Goal: Task Accomplishment & Management: Complete application form

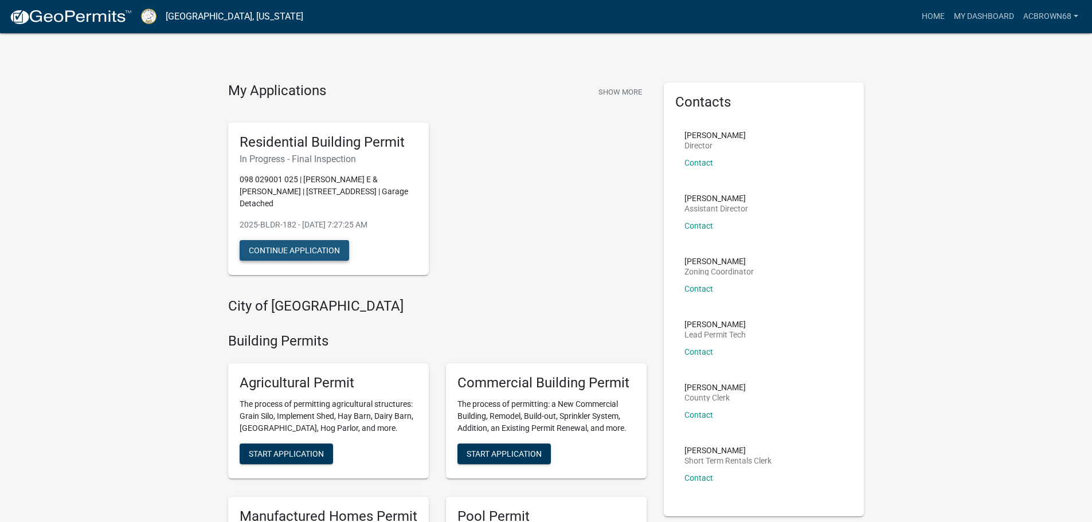
click at [292, 244] on button "Continue Application" at bounding box center [294, 250] width 109 height 21
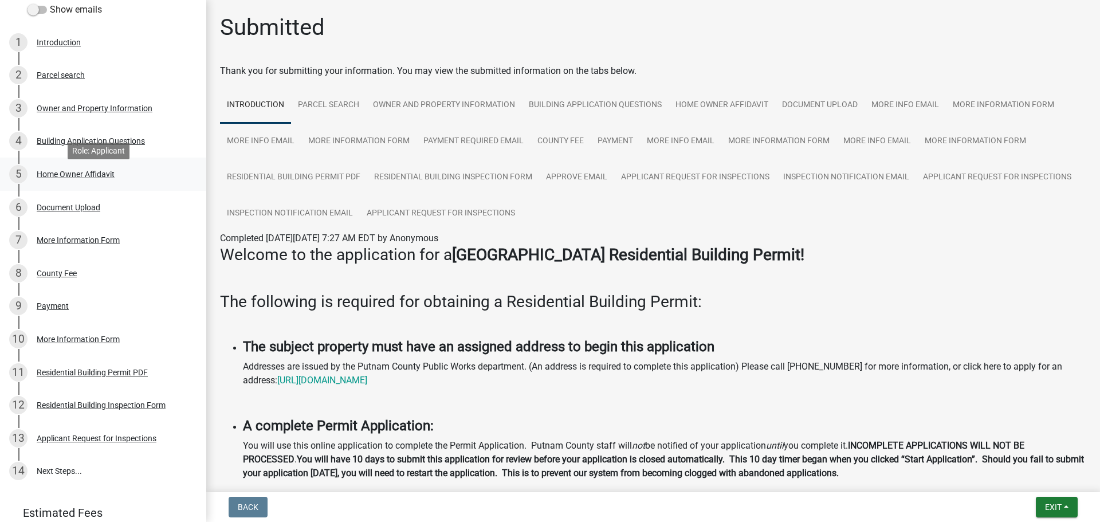
scroll to position [172, 0]
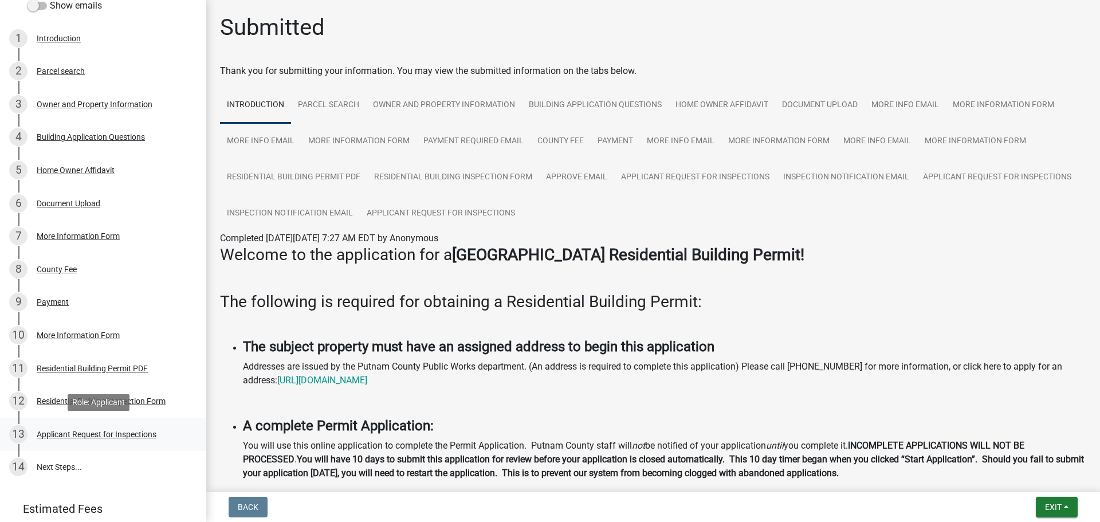
click at [93, 437] on div "Applicant Request for Inspections" at bounding box center [97, 434] width 120 height 8
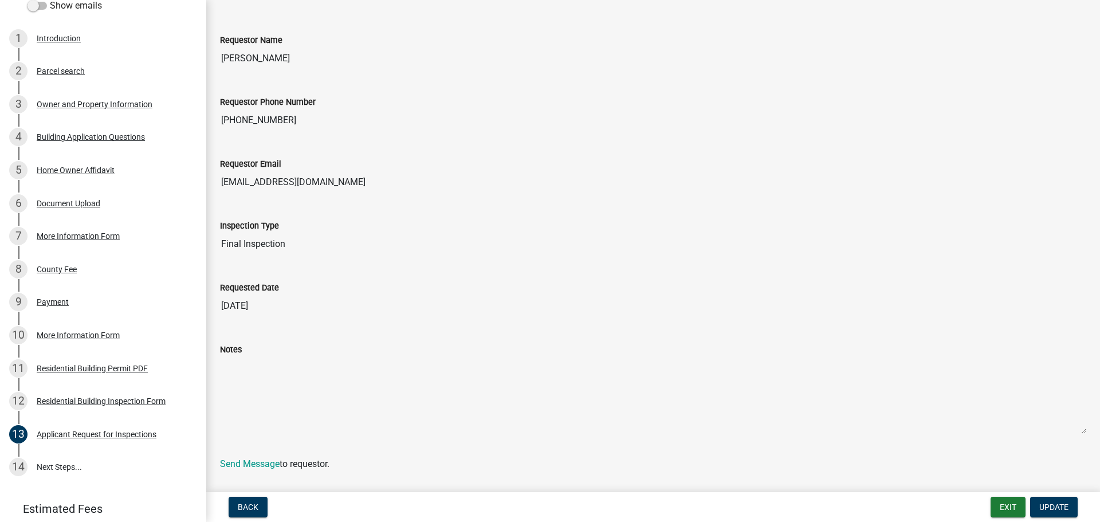
scroll to position [75, 0]
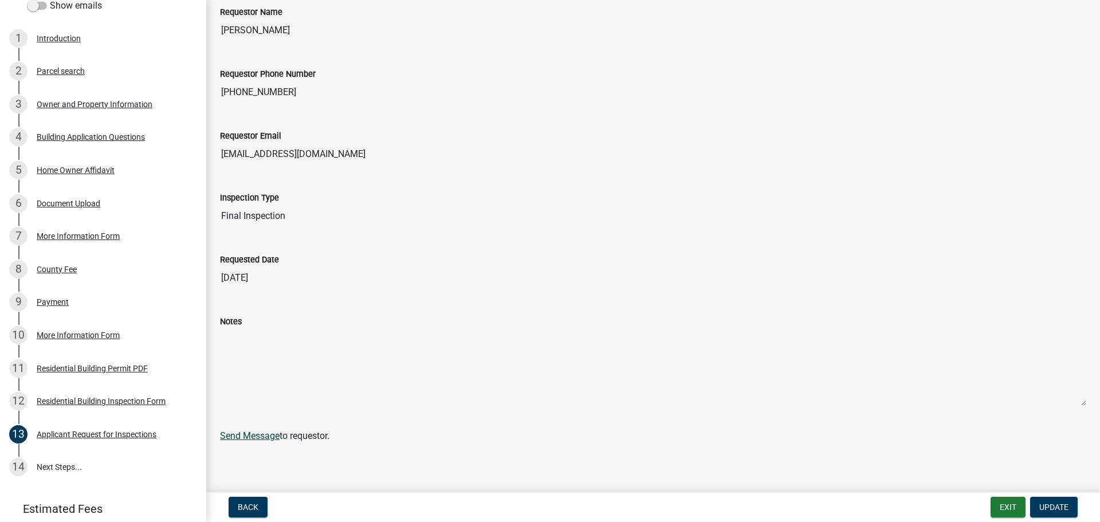
click at [241, 438] on link "Send Message" at bounding box center [250, 435] width 60 height 11
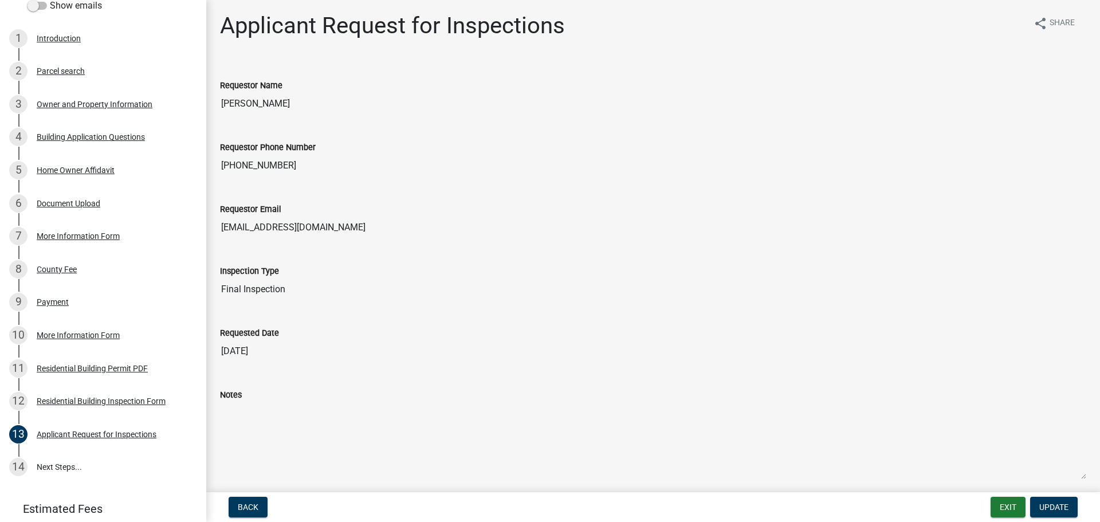
scroll to position [0, 0]
click at [1063, 501] on button "Update" at bounding box center [1054, 507] width 48 height 21
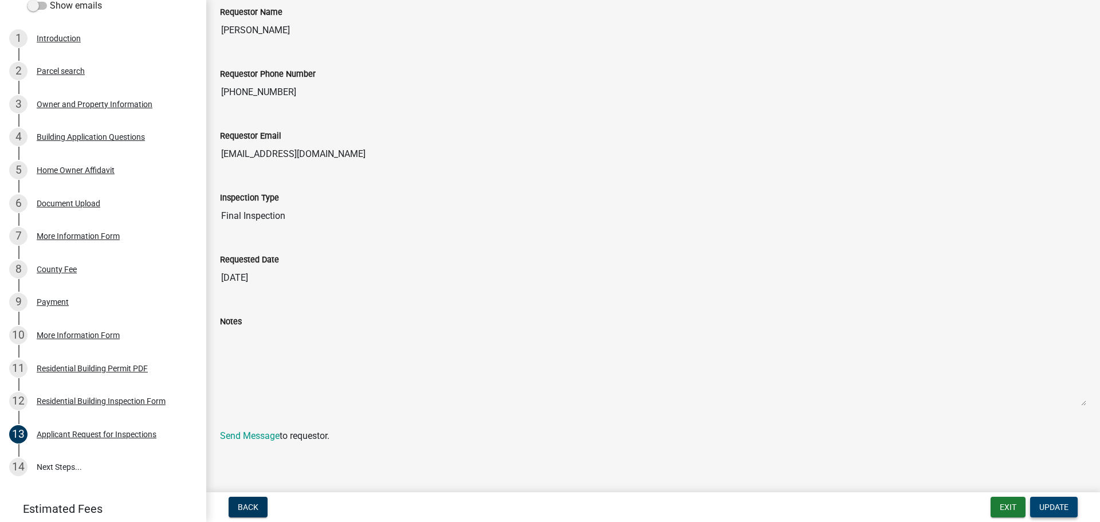
click at [1061, 504] on span "Update" at bounding box center [1054, 507] width 29 height 9
click at [54, 463] on link "14 Next Steps..." at bounding box center [103, 467] width 206 height 33
click at [60, 400] on div "Residential Building Inspection Form" at bounding box center [101, 401] width 129 height 8
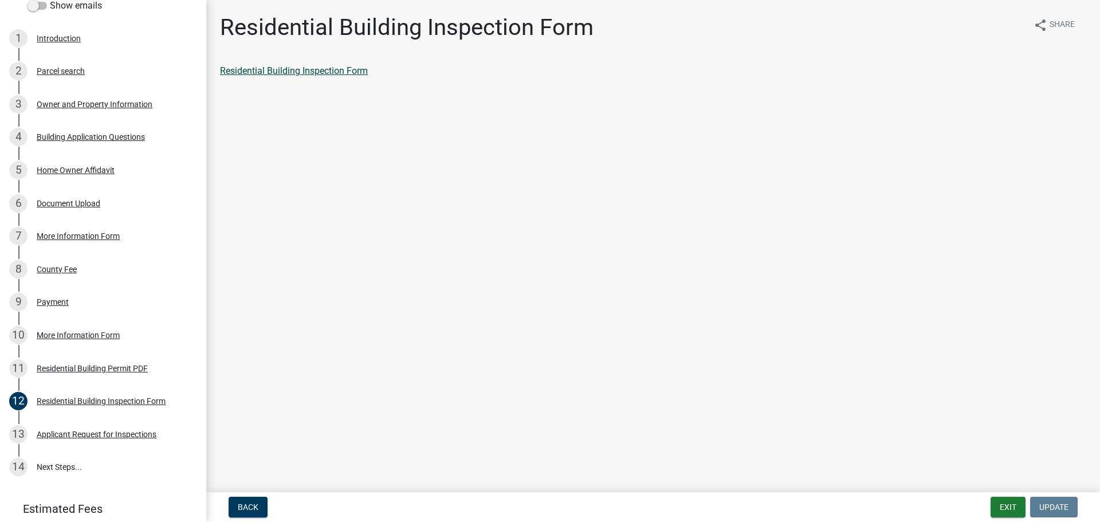
click at [300, 68] on link "Residential Building Inspection Form" at bounding box center [294, 70] width 148 height 11
click at [54, 334] on div "More Information Form" at bounding box center [78, 335] width 83 height 8
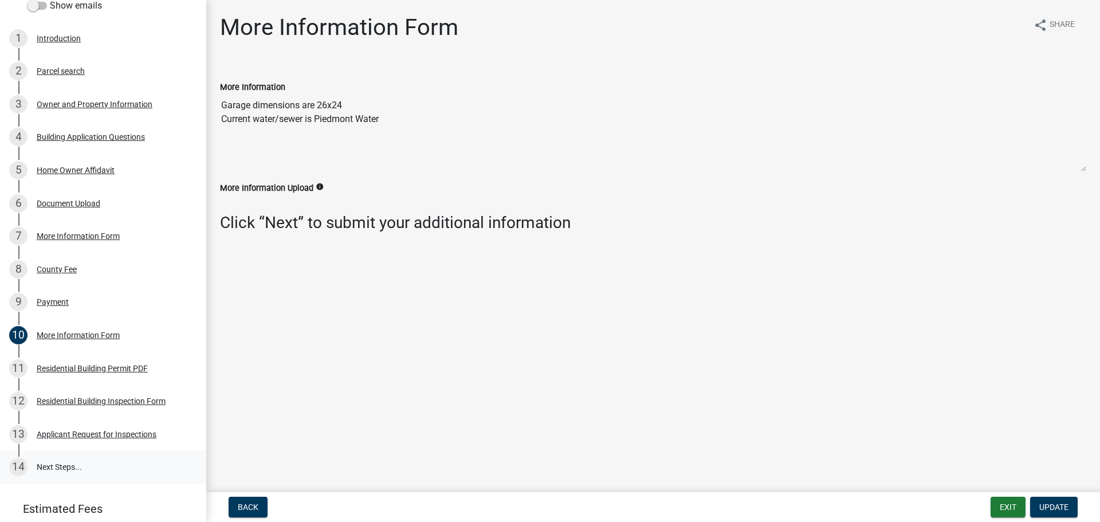
click at [99, 464] on link "14 Next Steps..." at bounding box center [103, 467] width 206 height 33
click at [65, 467] on link "14 Next Steps..." at bounding box center [103, 467] width 206 height 33
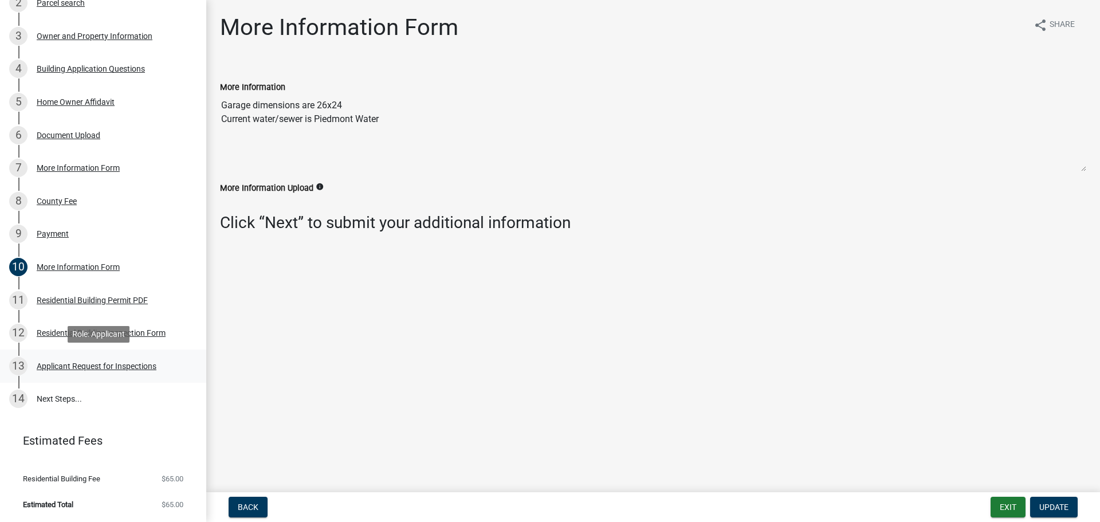
click at [66, 367] on div "Applicant Request for Inspections" at bounding box center [97, 366] width 120 height 8
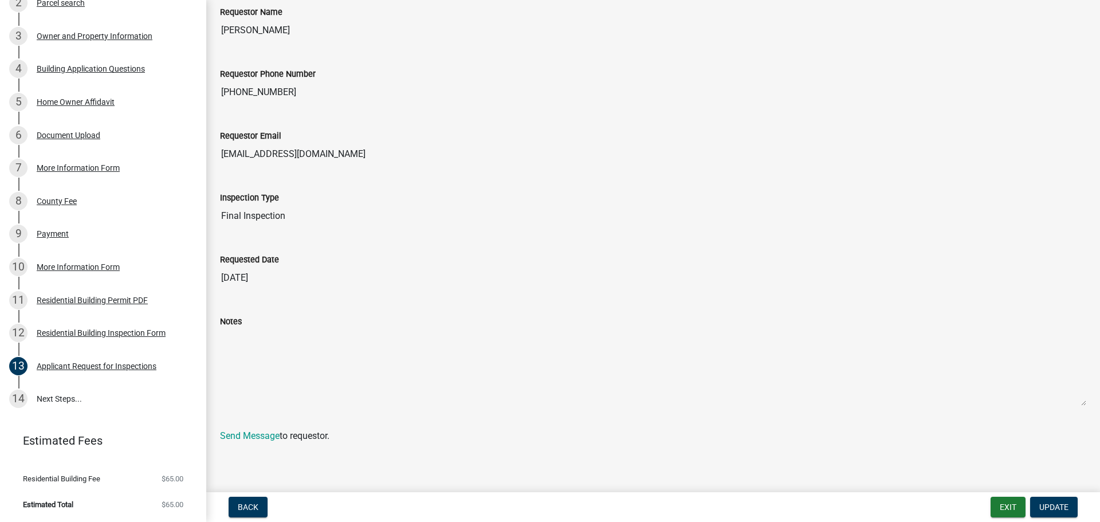
scroll to position [0, 0]
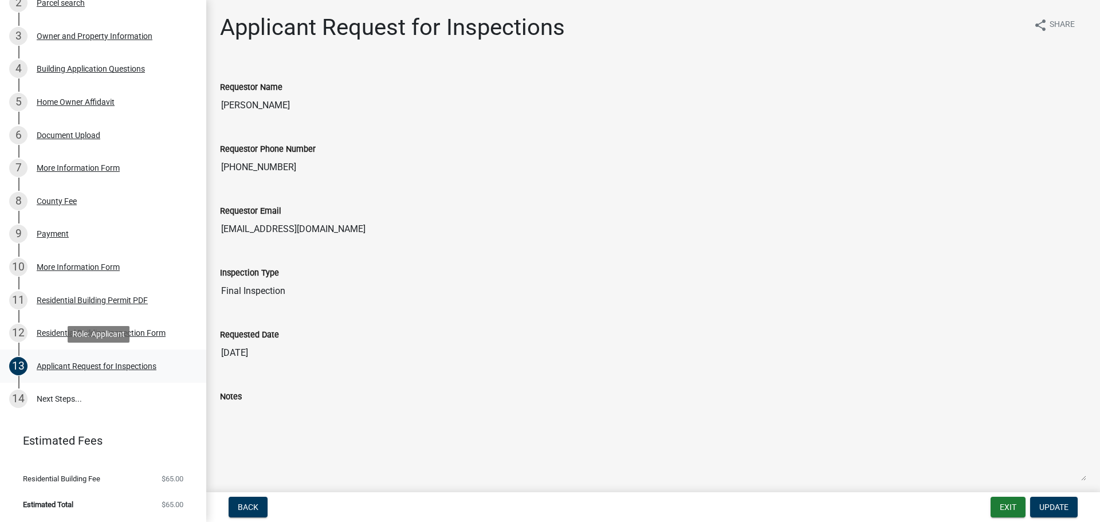
click at [73, 368] on div "Applicant Request for Inspections" at bounding box center [97, 366] width 120 height 8
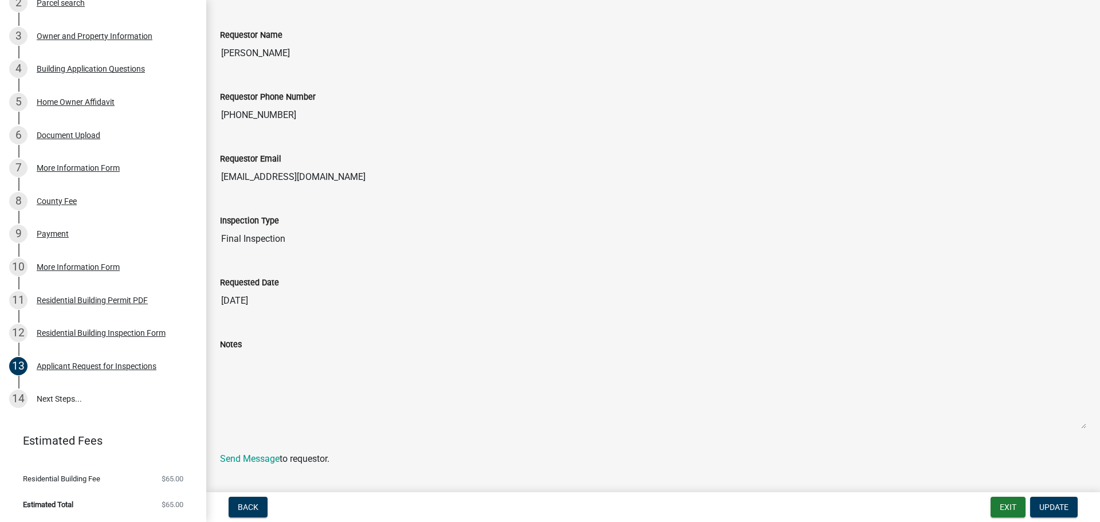
scroll to position [75, 0]
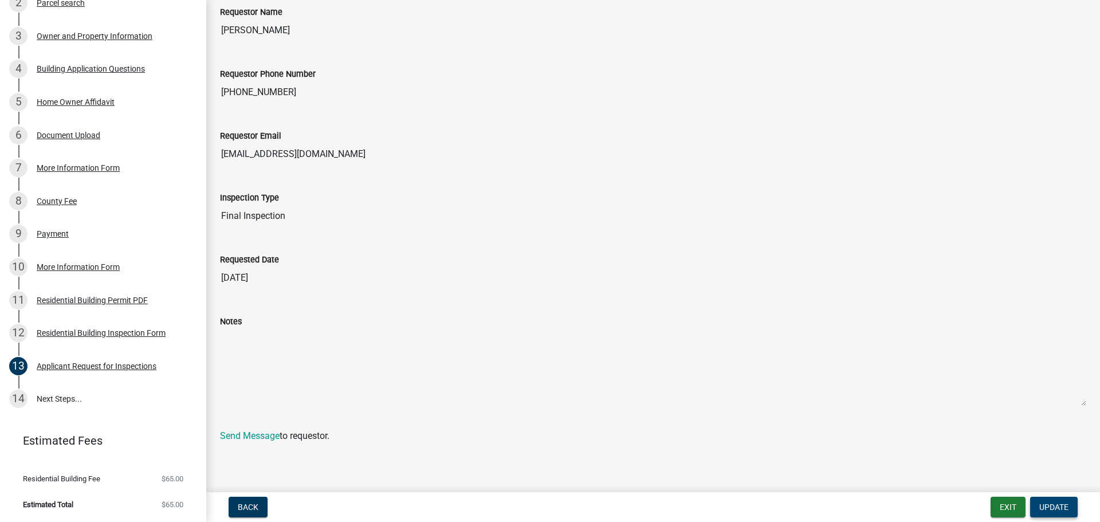
click at [1067, 503] on span "Update" at bounding box center [1054, 507] width 29 height 9
click at [88, 363] on div "Applicant Request for Inspections" at bounding box center [97, 366] width 120 height 8
click at [95, 300] on div "Residential Building Permit PDF" at bounding box center [92, 300] width 111 height 8
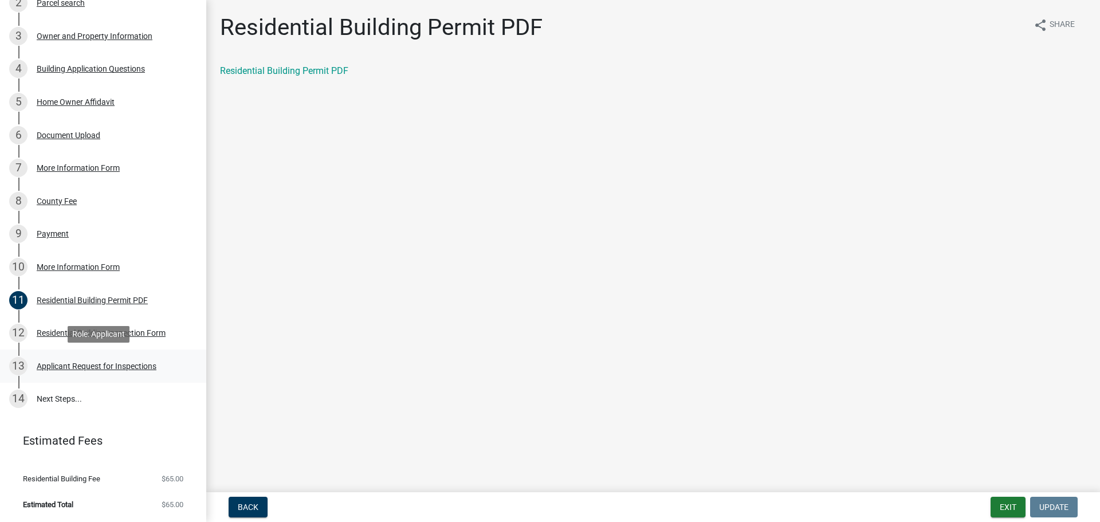
click at [59, 364] on div "Applicant Request for Inspections" at bounding box center [97, 366] width 120 height 8
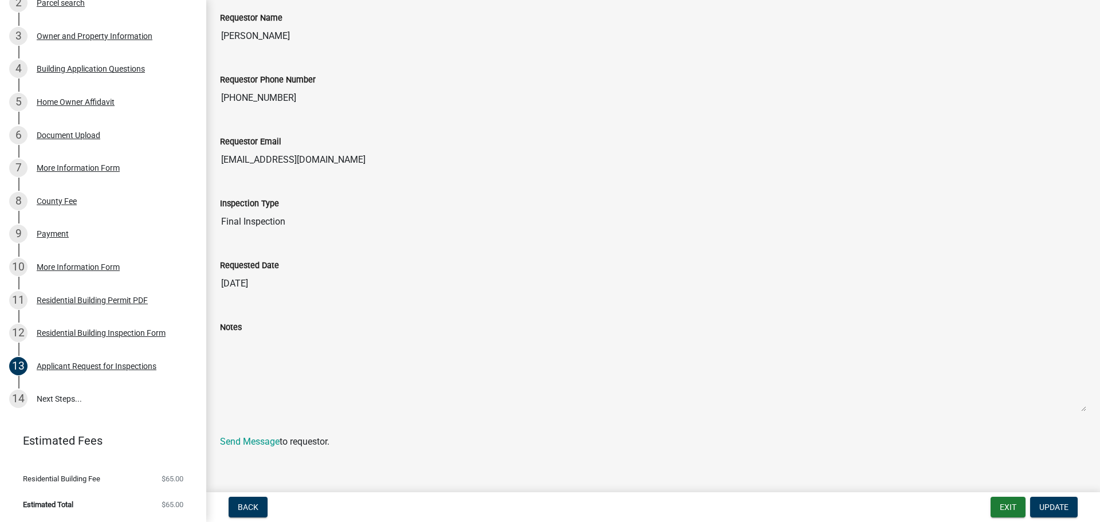
scroll to position [75, 0]
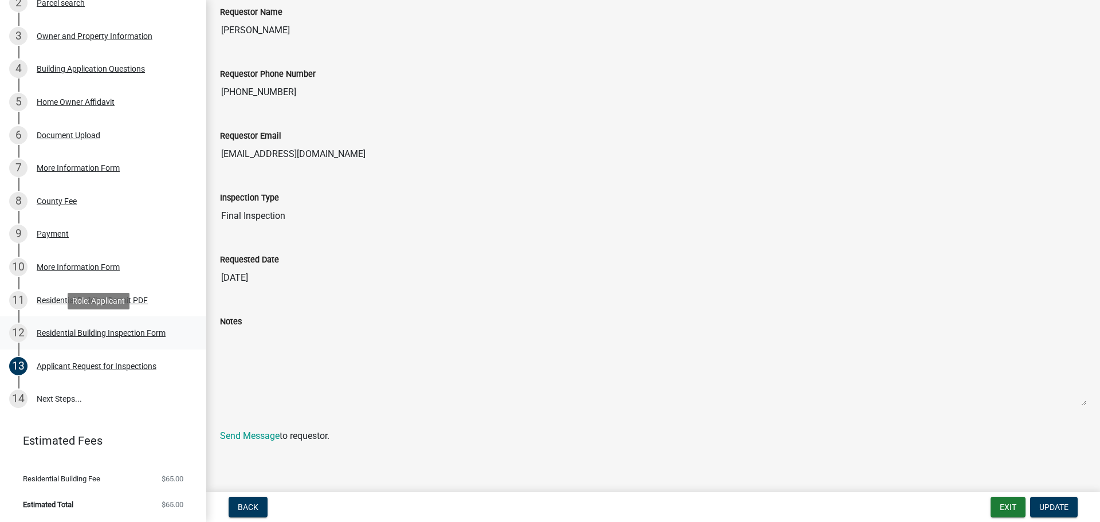
click at [116, 335] on div "Residential Building Inspection Form" at bounding box center [101, 333] width 129 height 8
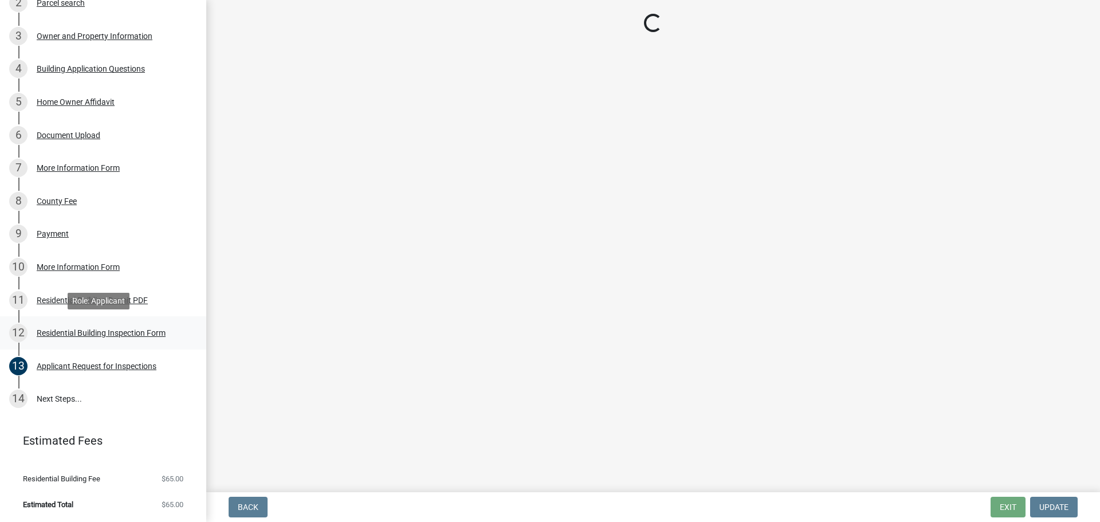
scroll to position [0, 0]
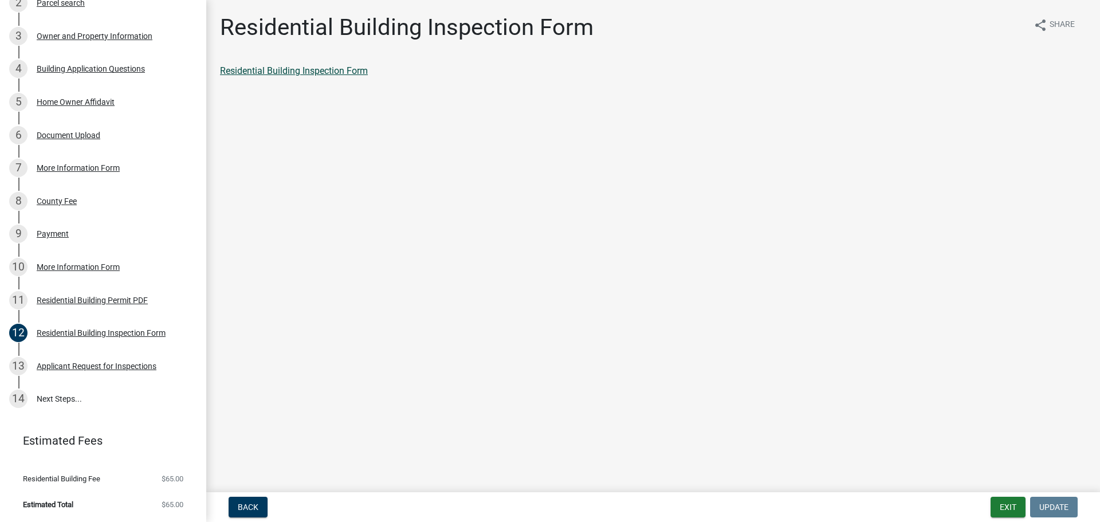
click at [252, 70] on link "Residential Building Inspection Form" at bounding box center [294, 70] width 148 height 11
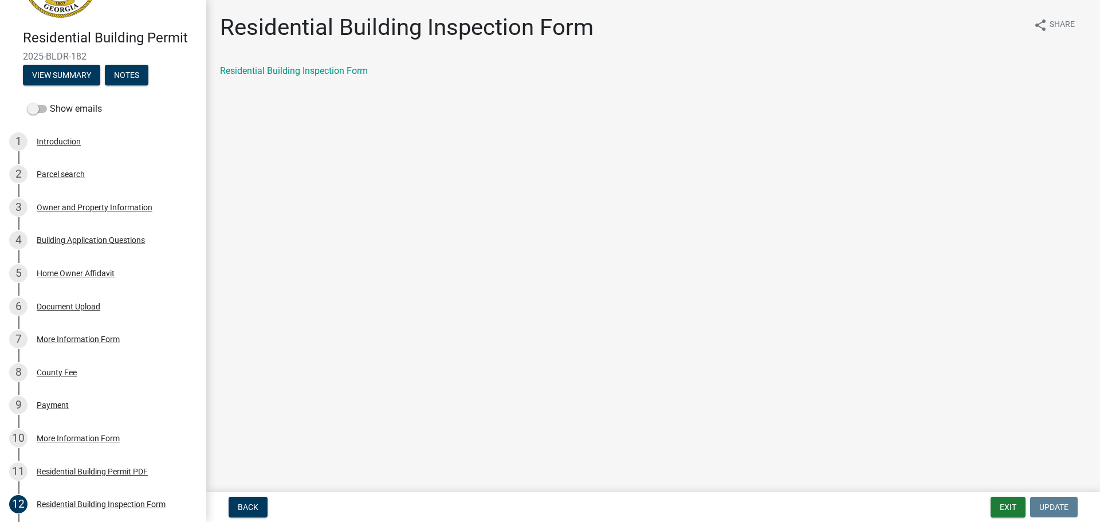
scroll to position [68, 0]
